Goal: Transaction & Acquisition: Purchase product/service

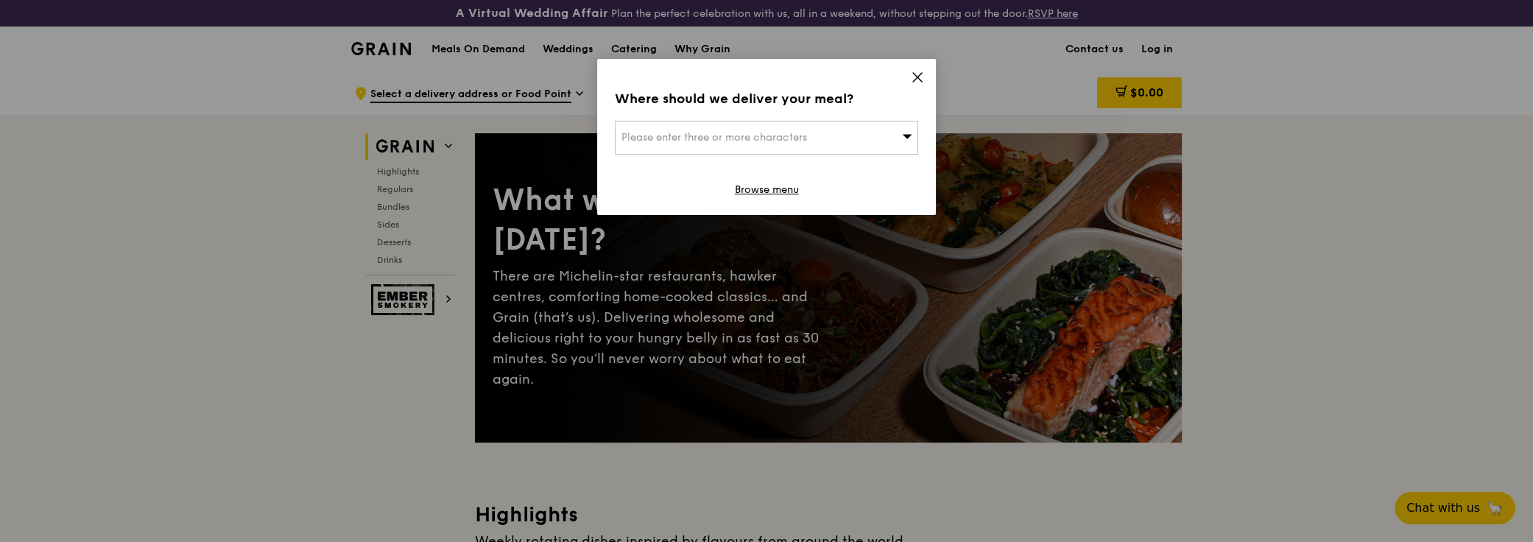
click at [765, 135] on span "Please enter three or more characters" at bounding box center [715, 137] width 186 height 13
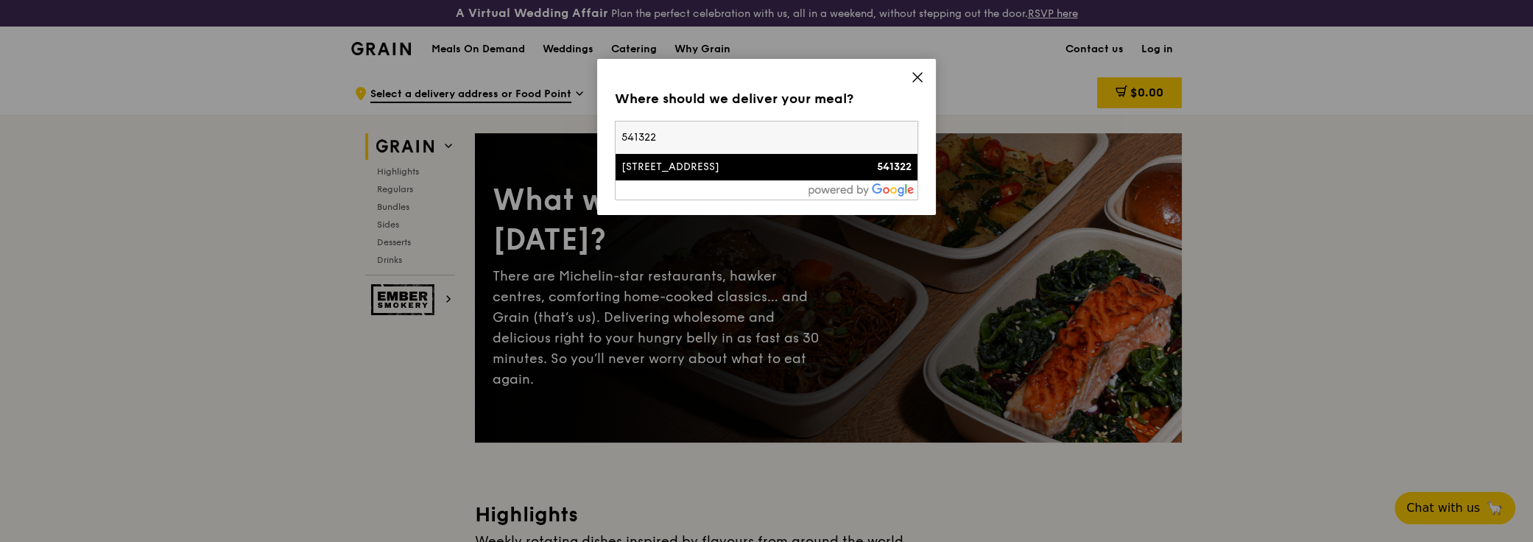
type input "541322"
click at [689, 169] on div "[STREET_ADDRESS]" at bounding box center [731, 167] width 218 height 15
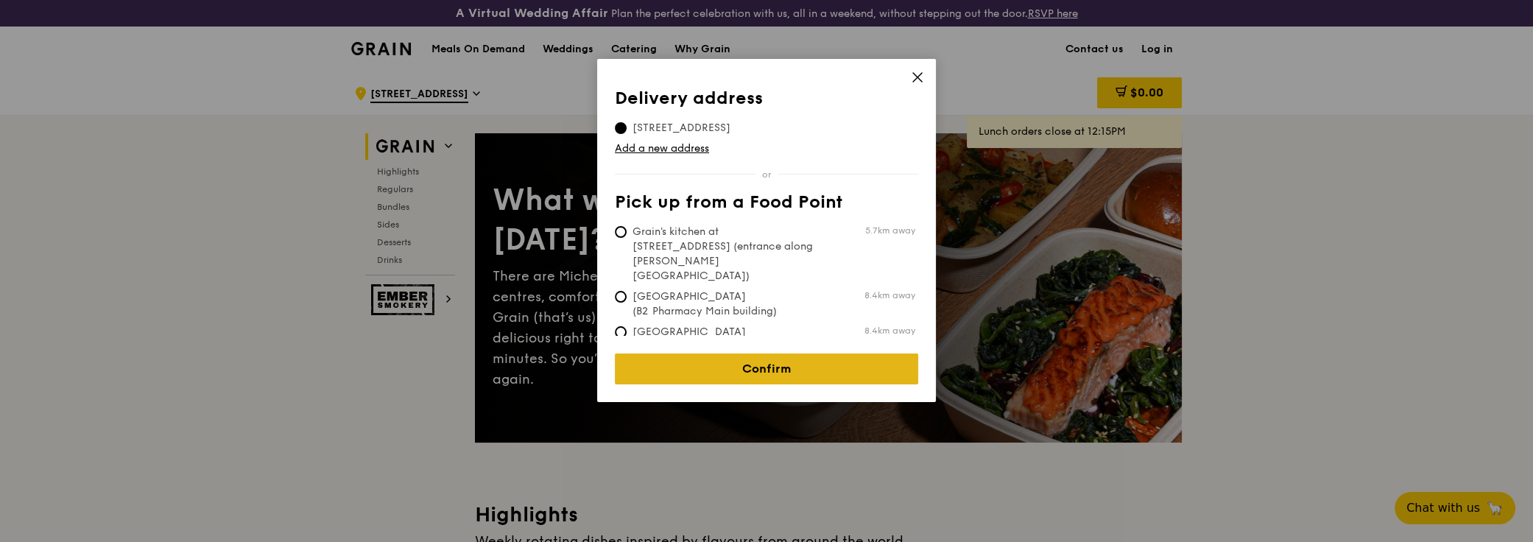
click at [786, 358] on link "Confirm" at bounding box center [766, 369] width 303 height 31
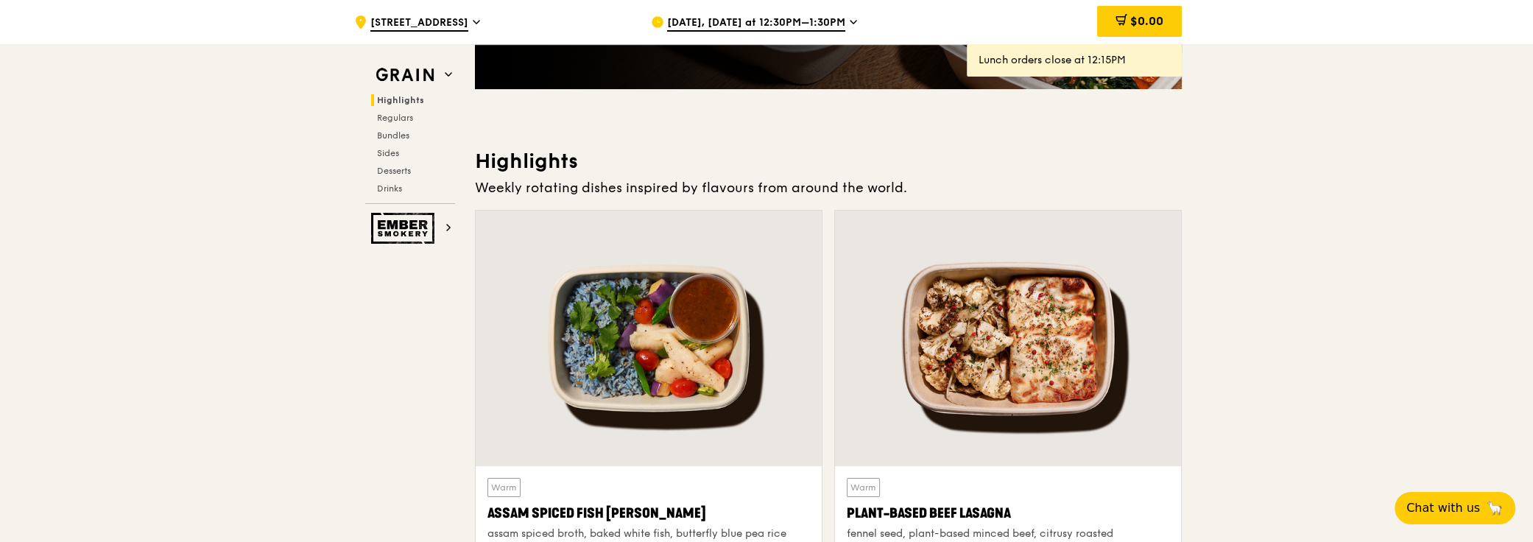
scroll to position [468, 0]
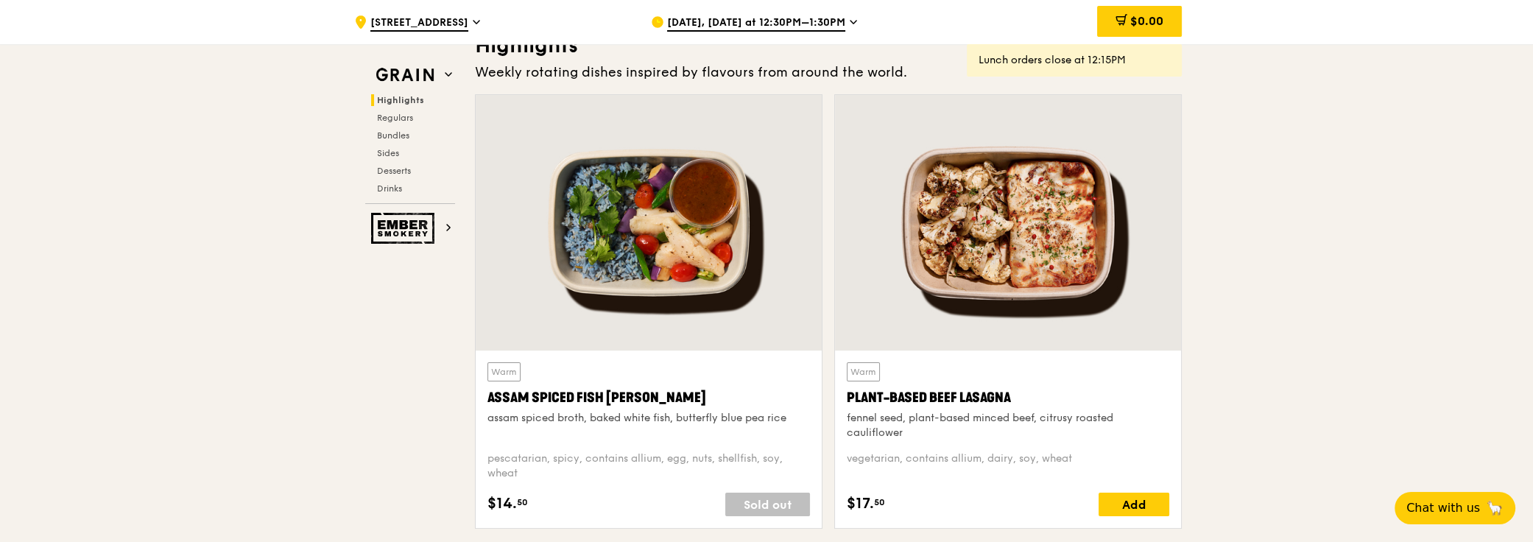
click at [743, 21] on span "[DATE], [DATE] at 12:30PM–1:30PM" at bounding box center [756, 23] width 178 height 16
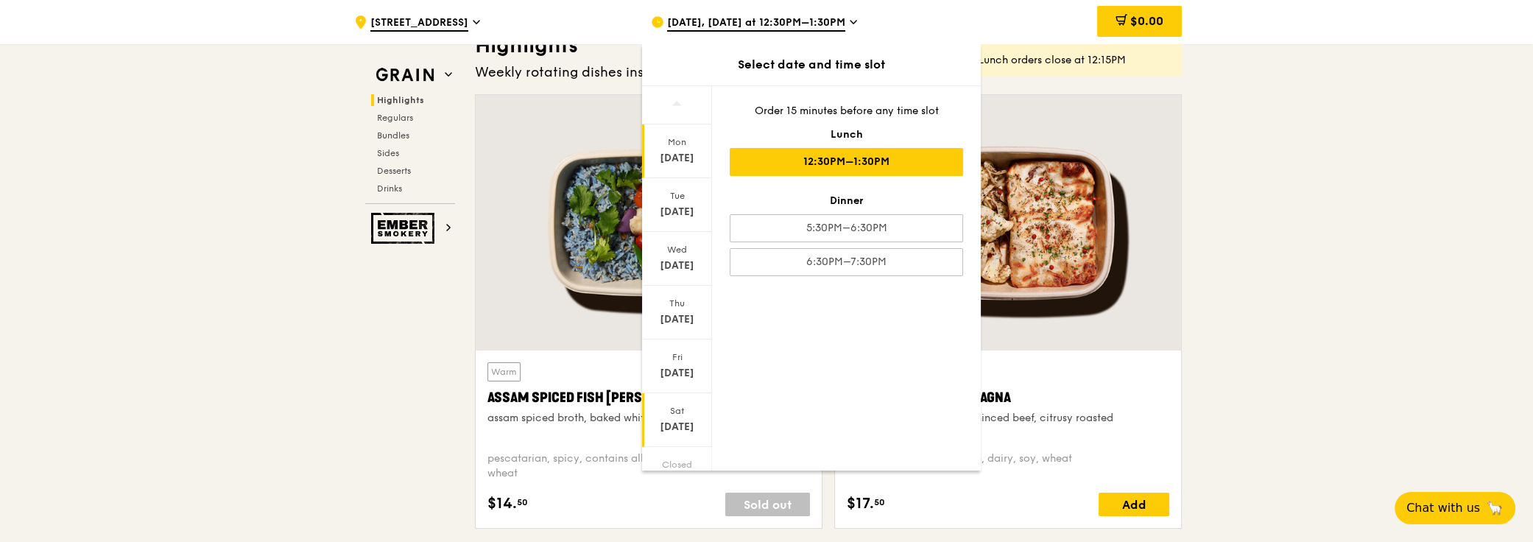
click at [670, 420] on div "[DATE]" at bounding box center [677, 427] width 66 height 15
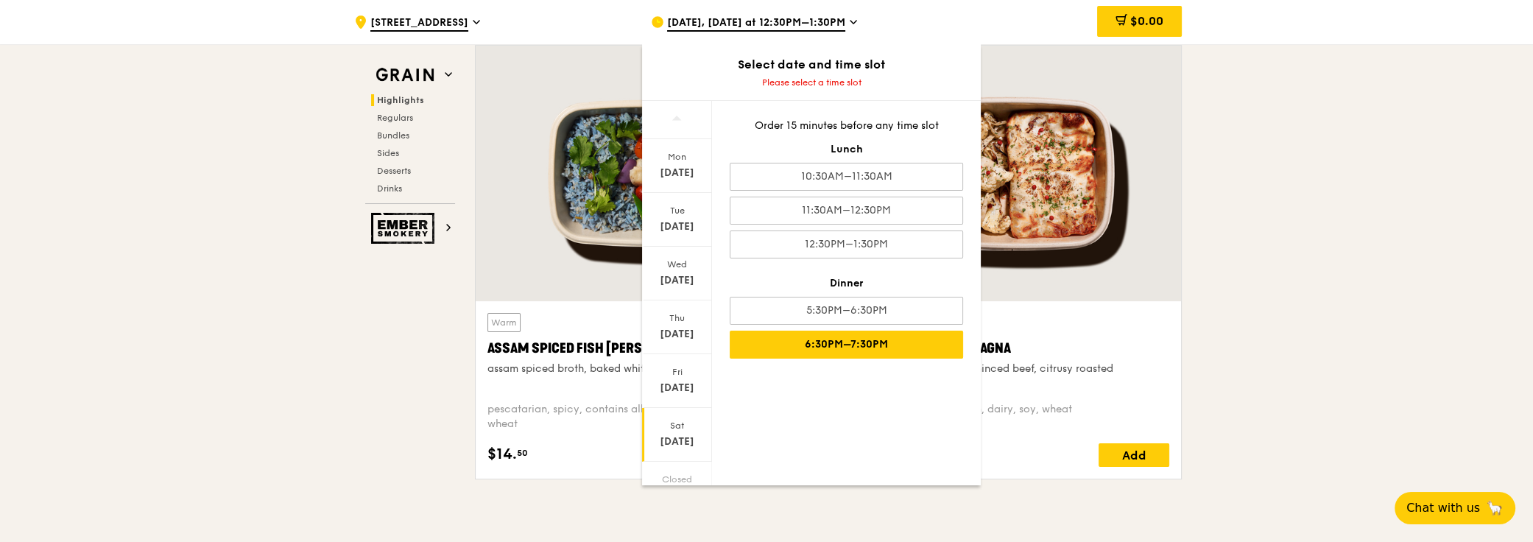
scroll to position [535, 0]
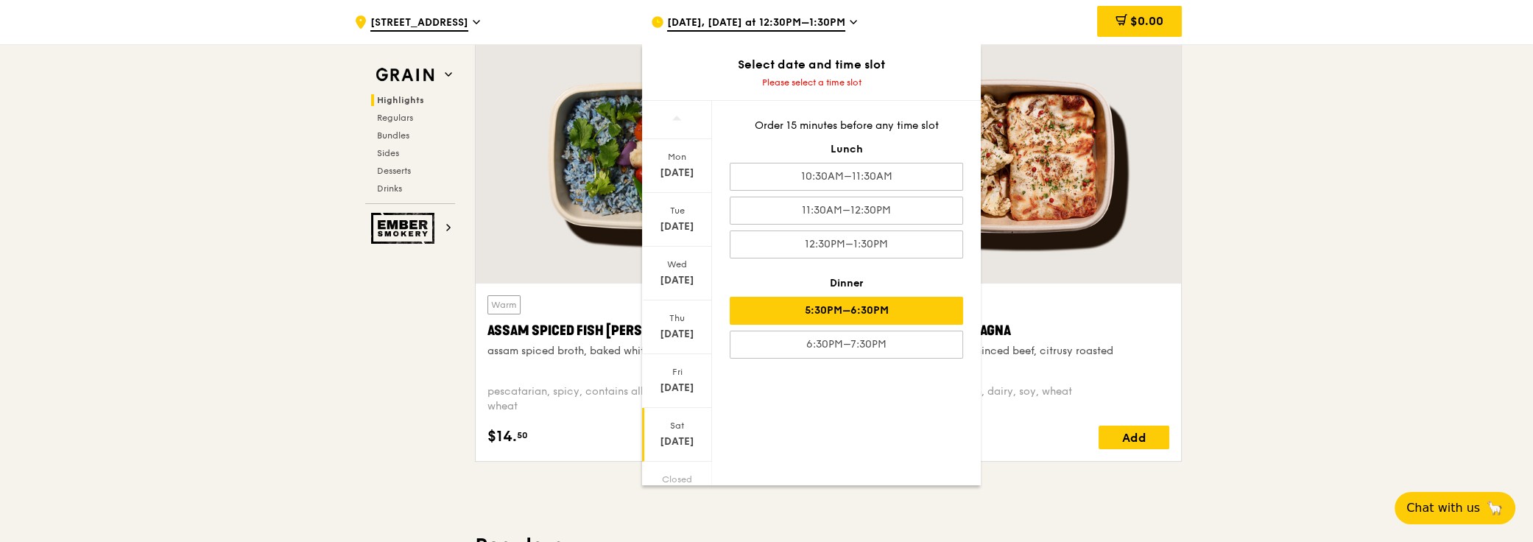
click at [861, 312] on div "5:30PM–6:30PM" at bounding box center [846, 311] width 233 height 28
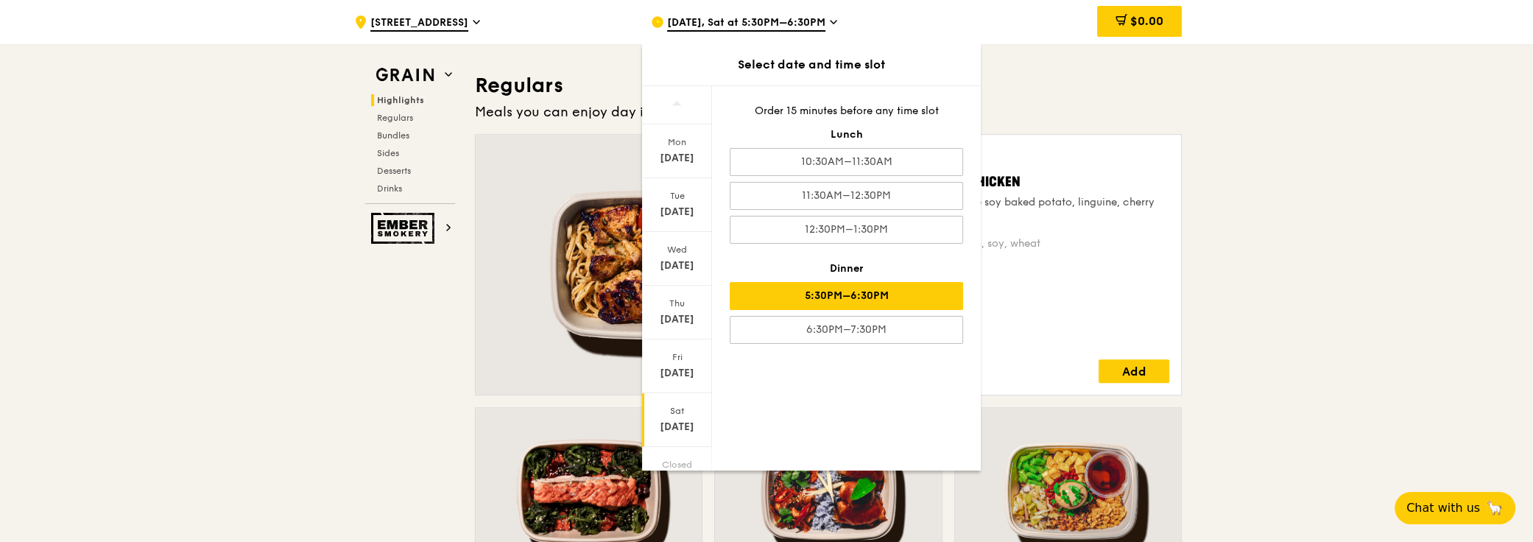
scroll to position [1004, 0]
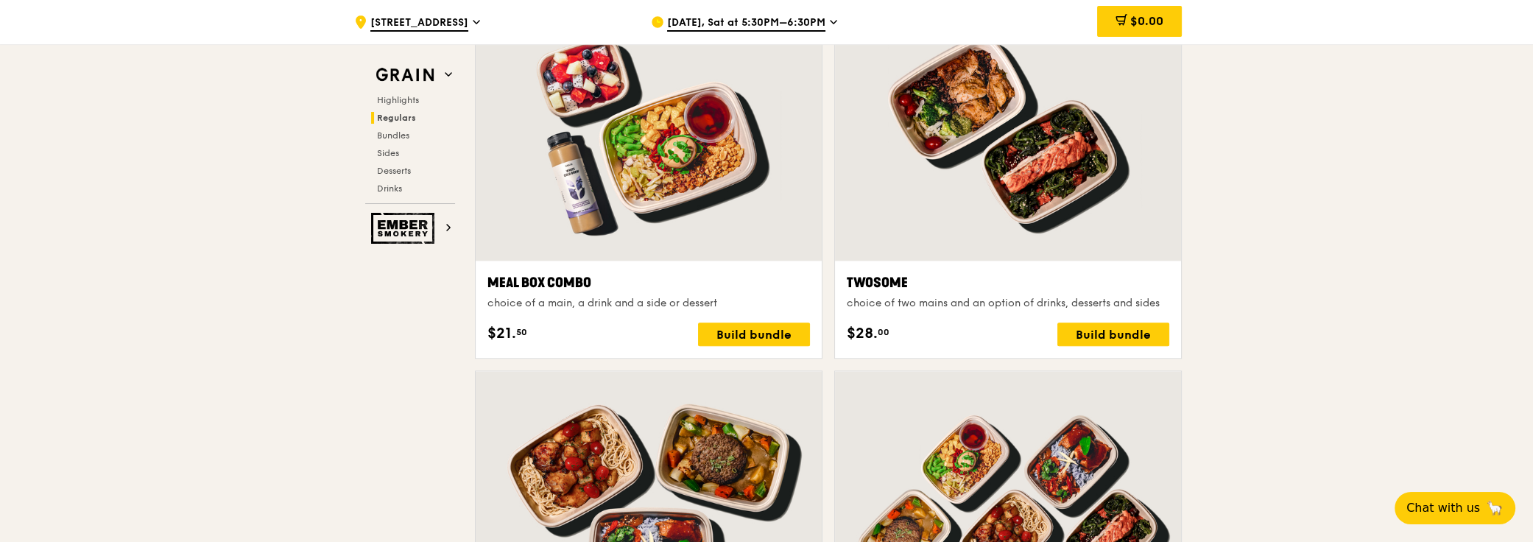
scroll to position [1741, 0]
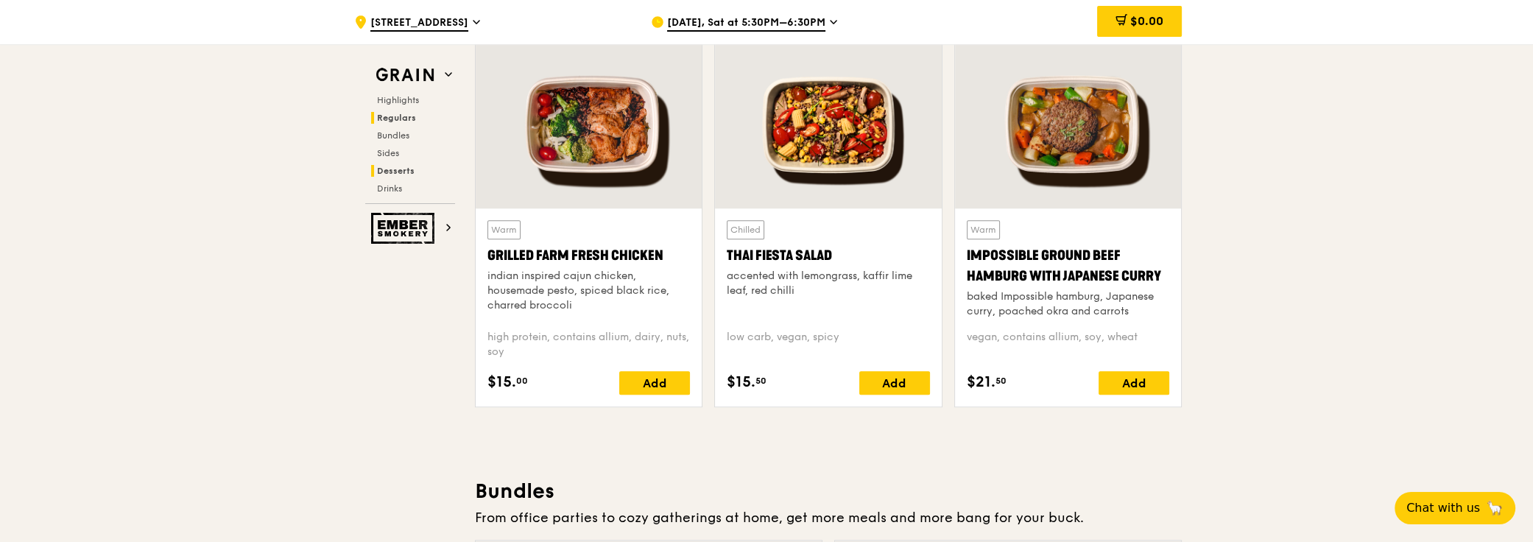
click at [407, 168] on span "Desserts" at bounding box center [396, 171] width 38 height 10
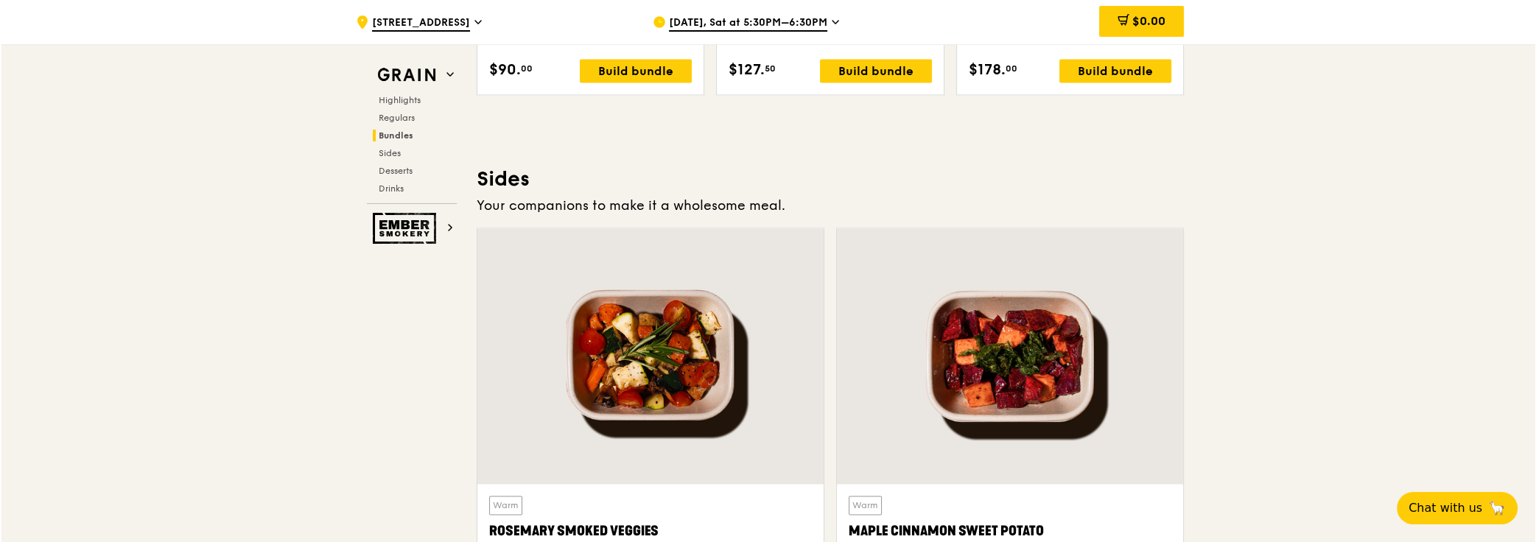
scroll to position [3146, 0]
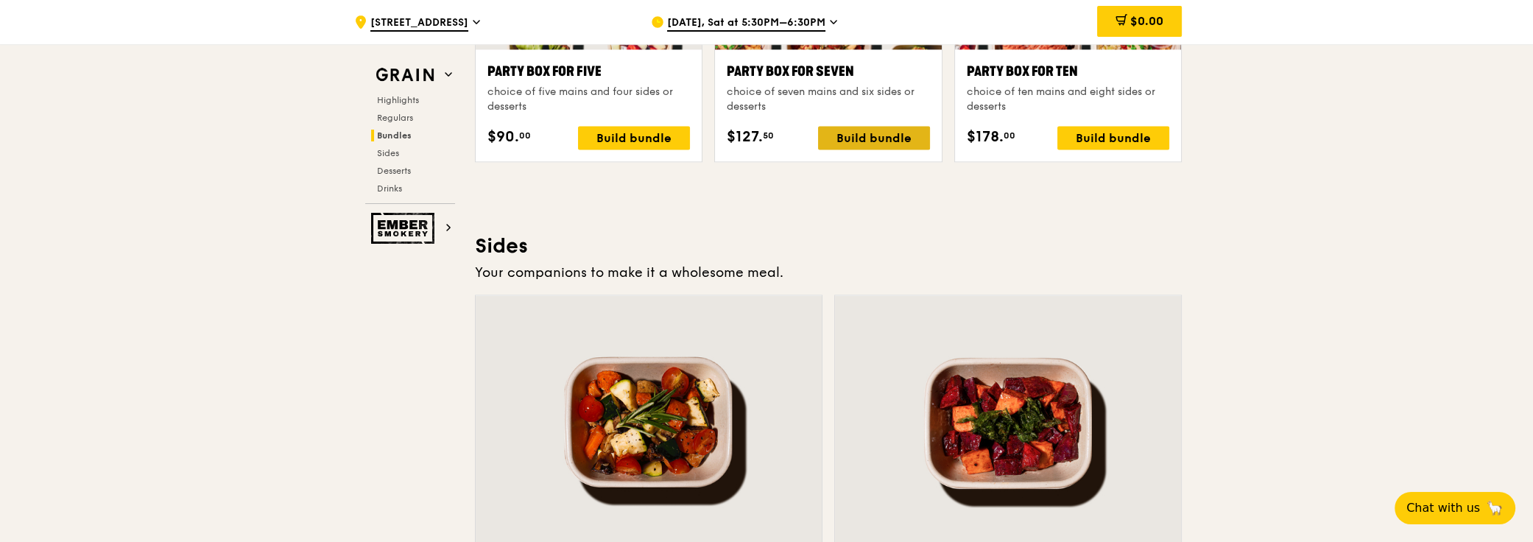
click at [843, 126] on div "Build bundle" at bounding box center [874, 138] width 112 height 24
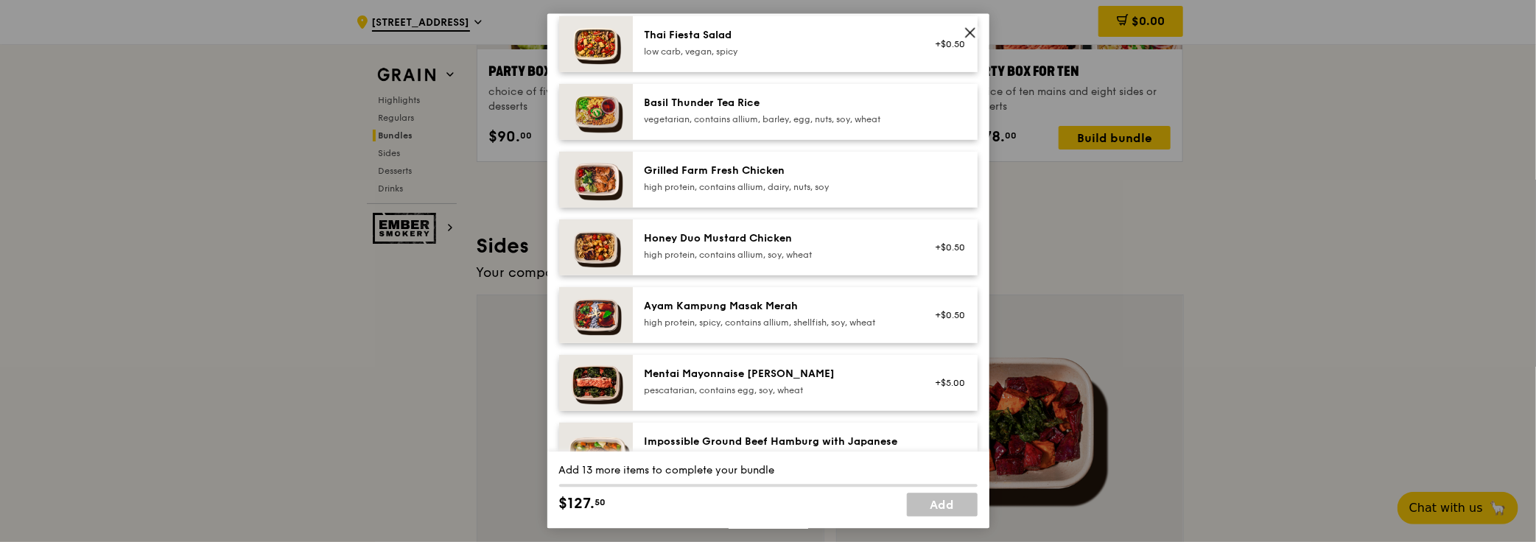
scroll to position [267, 0]
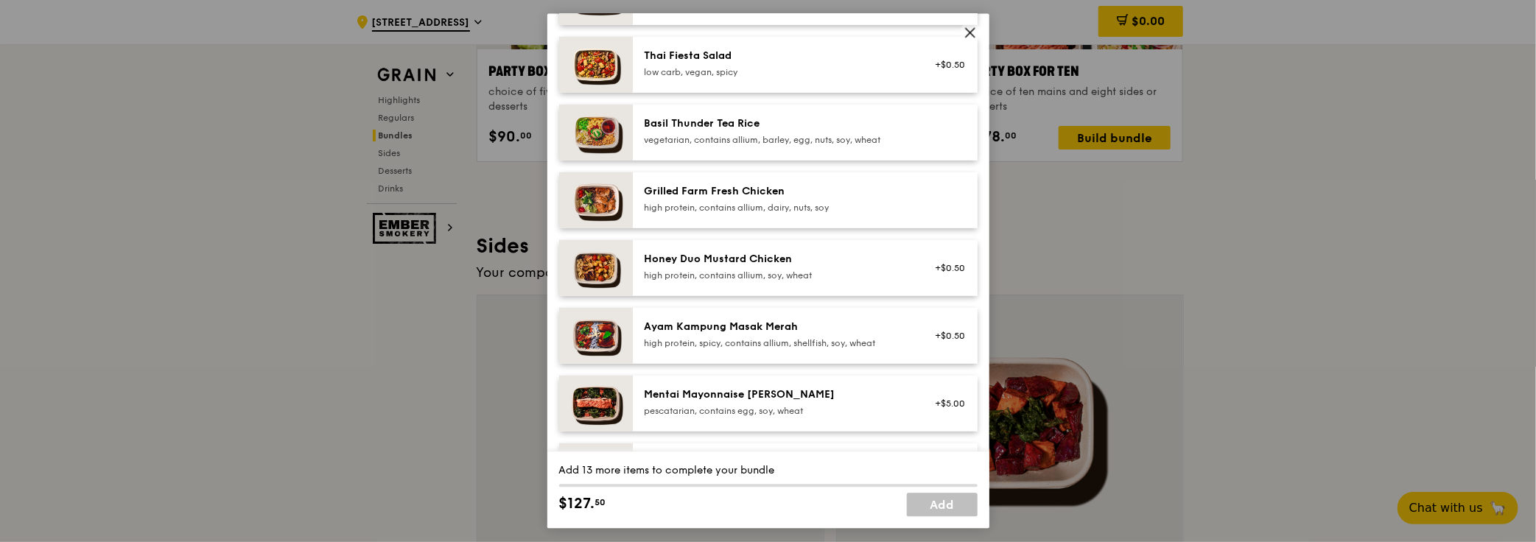
click at [974, 29] on icon at bounding box center [969, 32] width 13 height 13
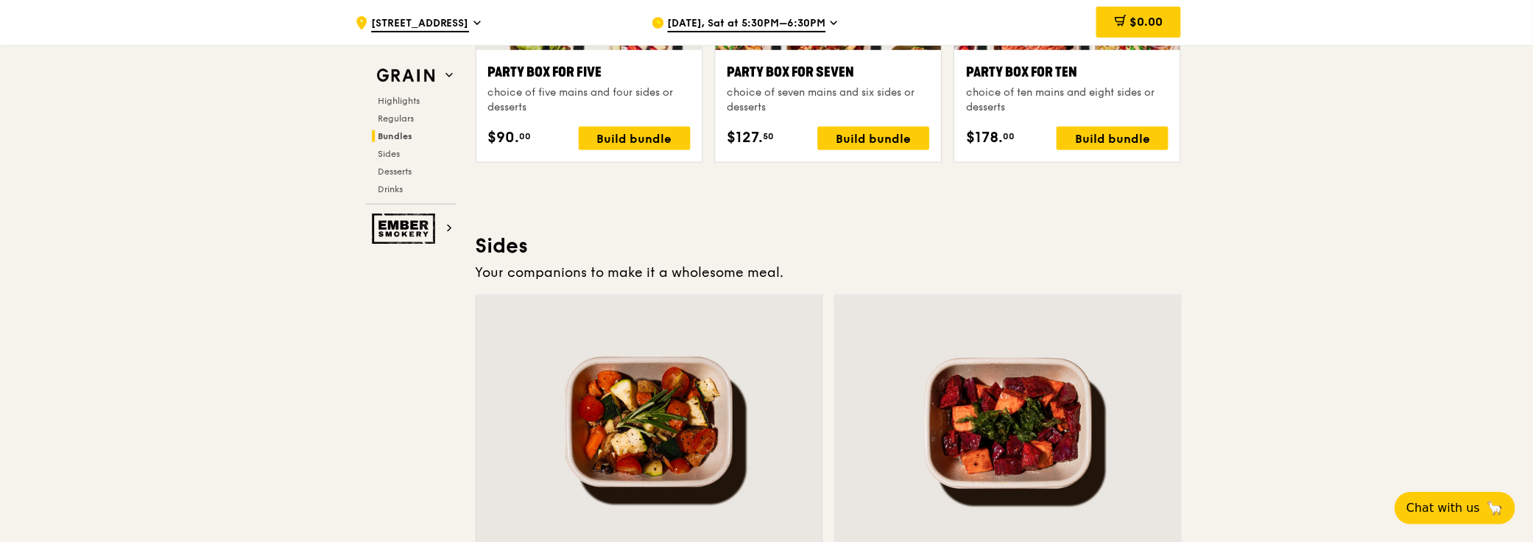
scroll to position [3146, 0]
click at [1173, 158] on div "Party Box for Ten choice of ten mains and eight sides or desserts $178. 00 Buil…" at bounding box center [1068, 27] width 239 height 292
